Goal: Task Accomplishment & Management: Manage account settings

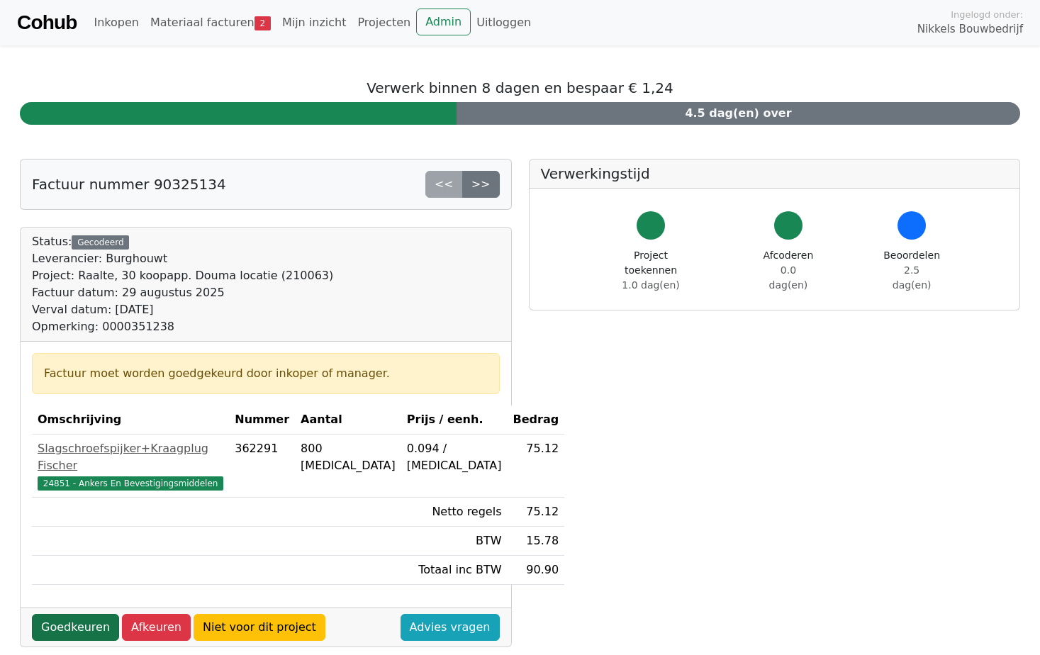
click at [72, 614] on link "Goedkeuren" at bounding box center [75, 627] width 87 height 27
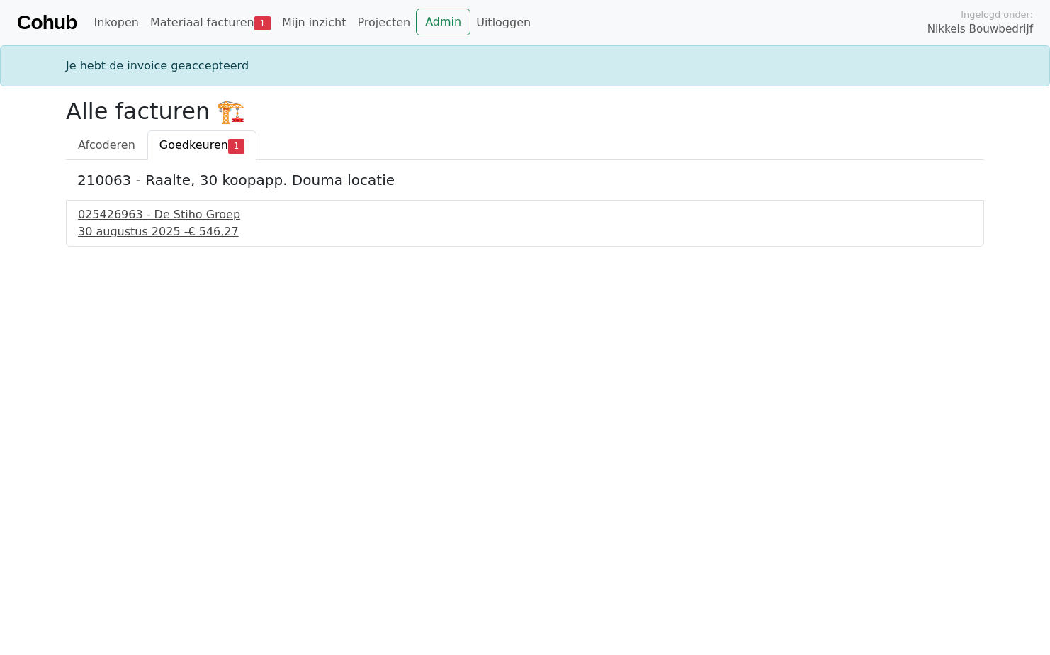
click at [169, 212] on div "025426963 - De Stiho Groep" at bounding box center [525, 214] width 895 height 17
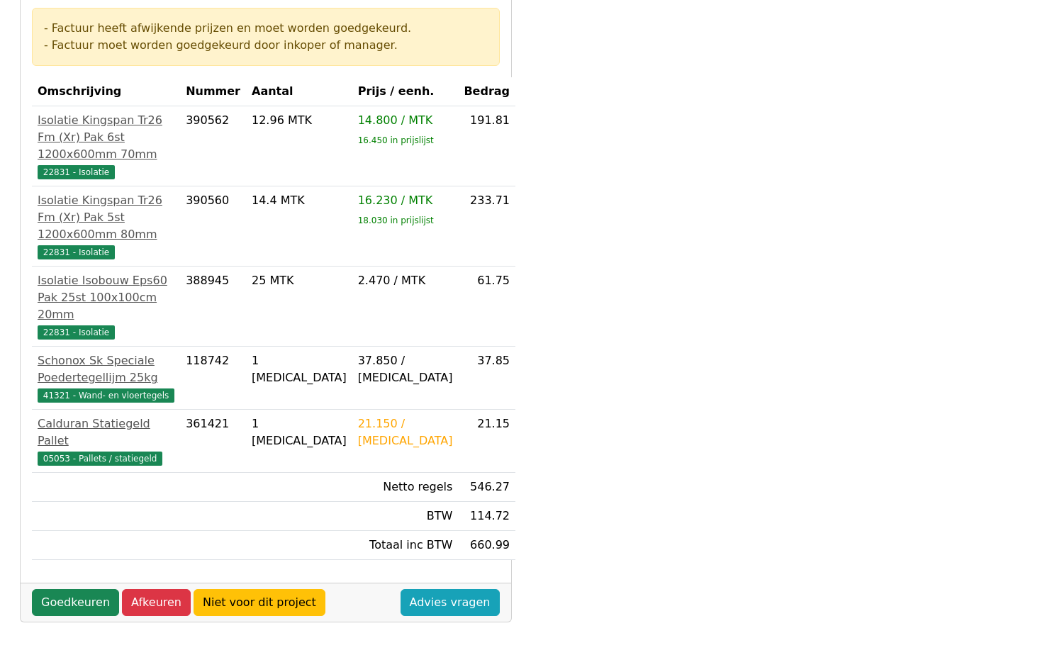
scroll to position [476, 0]
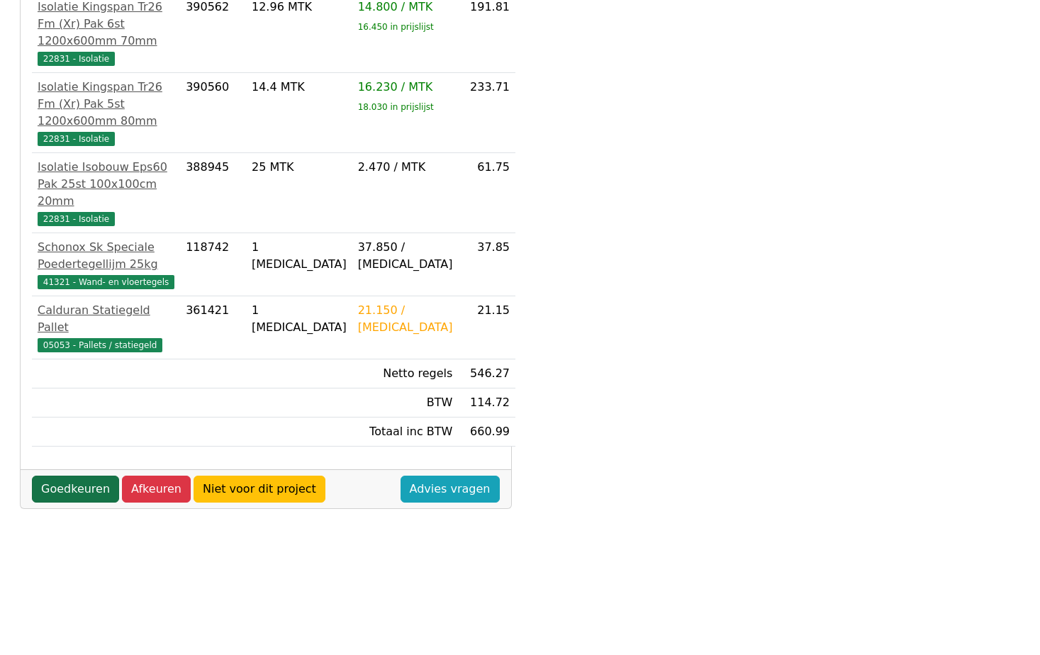
click at [67, 487] on link "Goedkeuren" at bounding box center [75, 489] width 87 height 27
